Goal: Task Accomplishment & Management: Complete application form

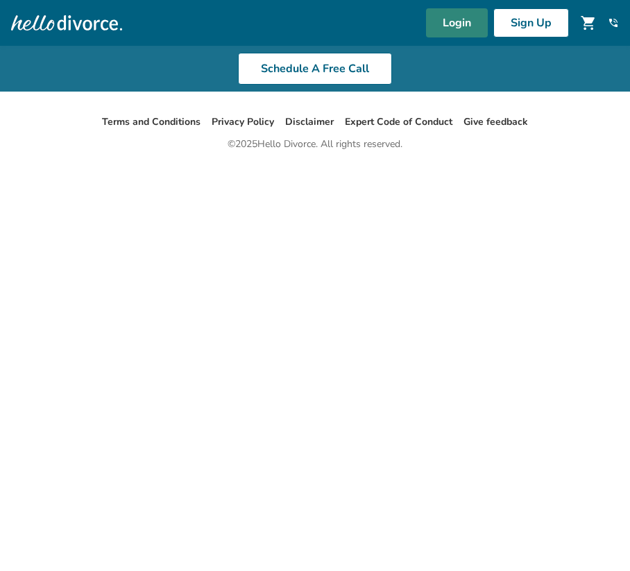
click at [442, 24] on link "Login" at bounding box center [457, 22] width 62 height 29
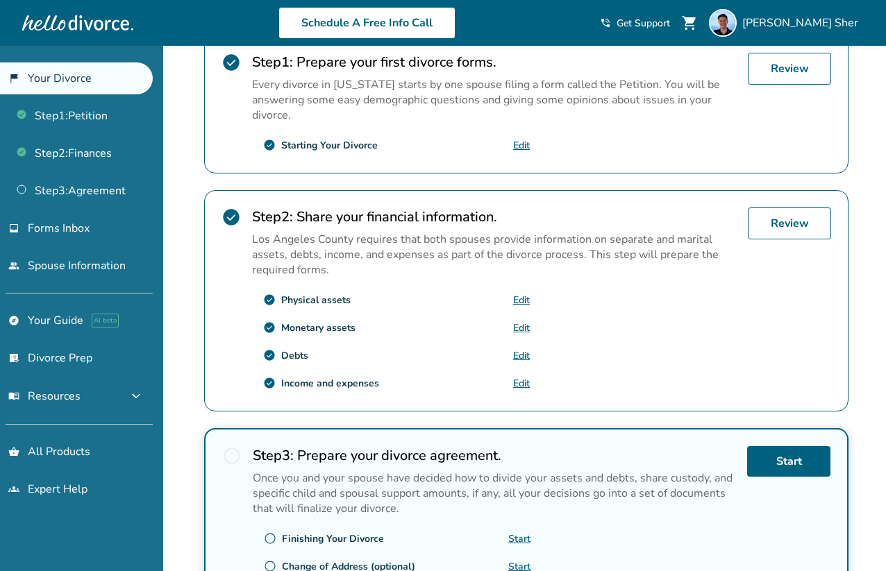
scroll to position [317, 0]
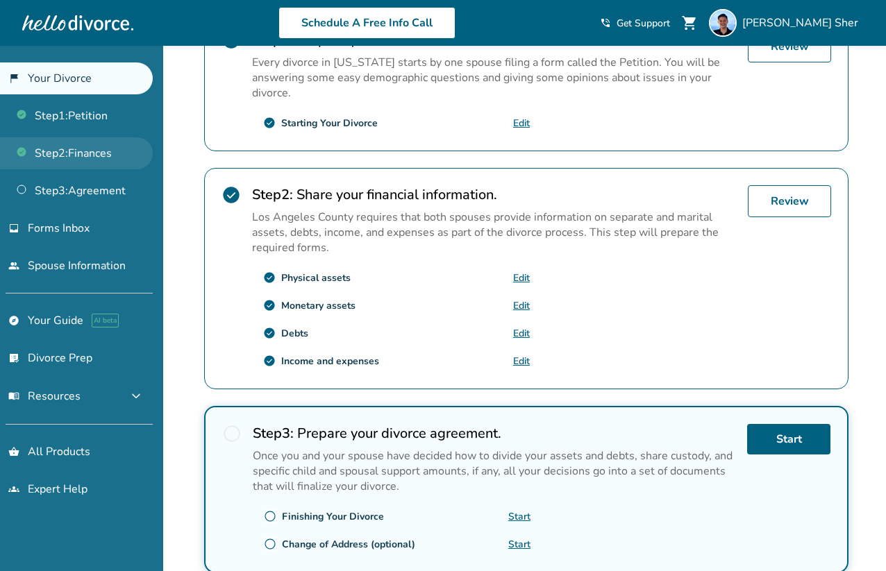
click at [93, 154] on link "Step 2 : Finances" at bounding box center [76, 153] width 153 height 32
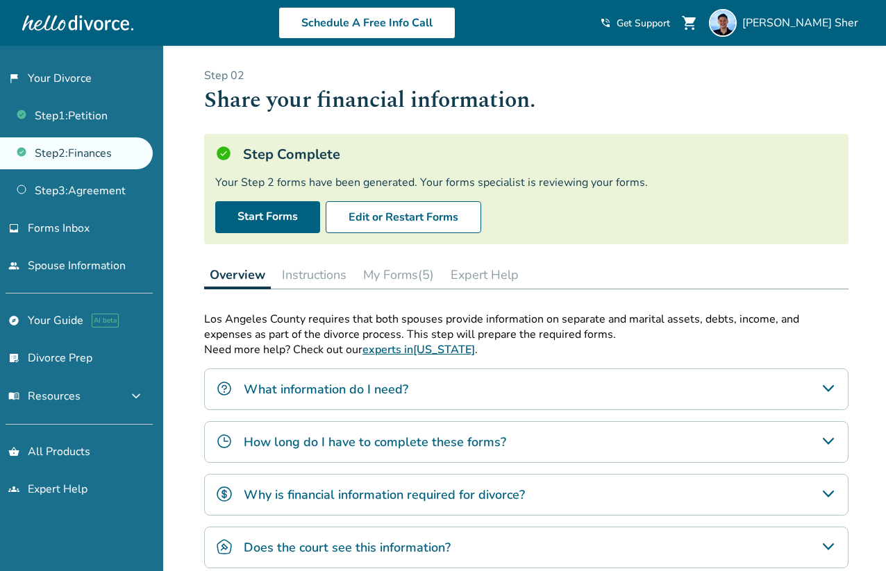
click at [379, 282] on button "My Forms (5)" at bounding box center [399, 275] width 82 height 28
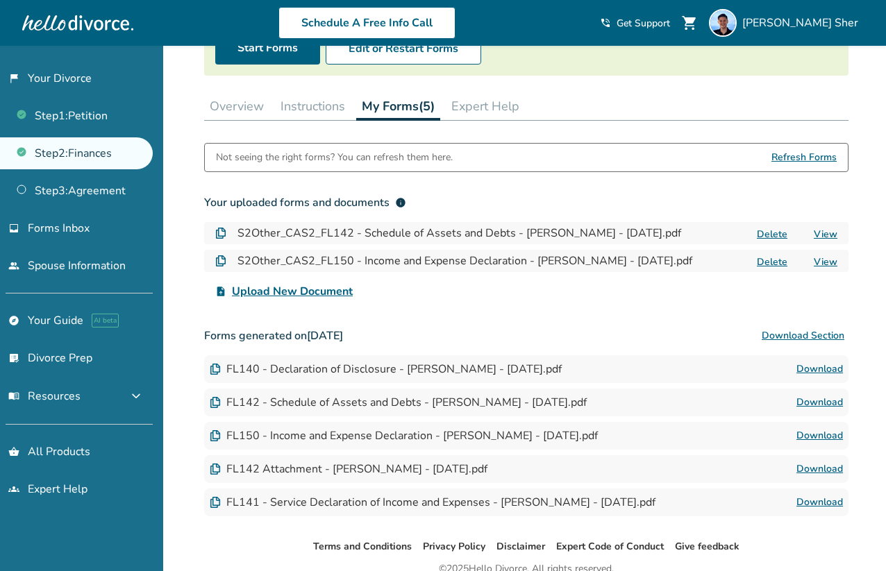
scroll to position [176, 0]
